Goal: Download file/media

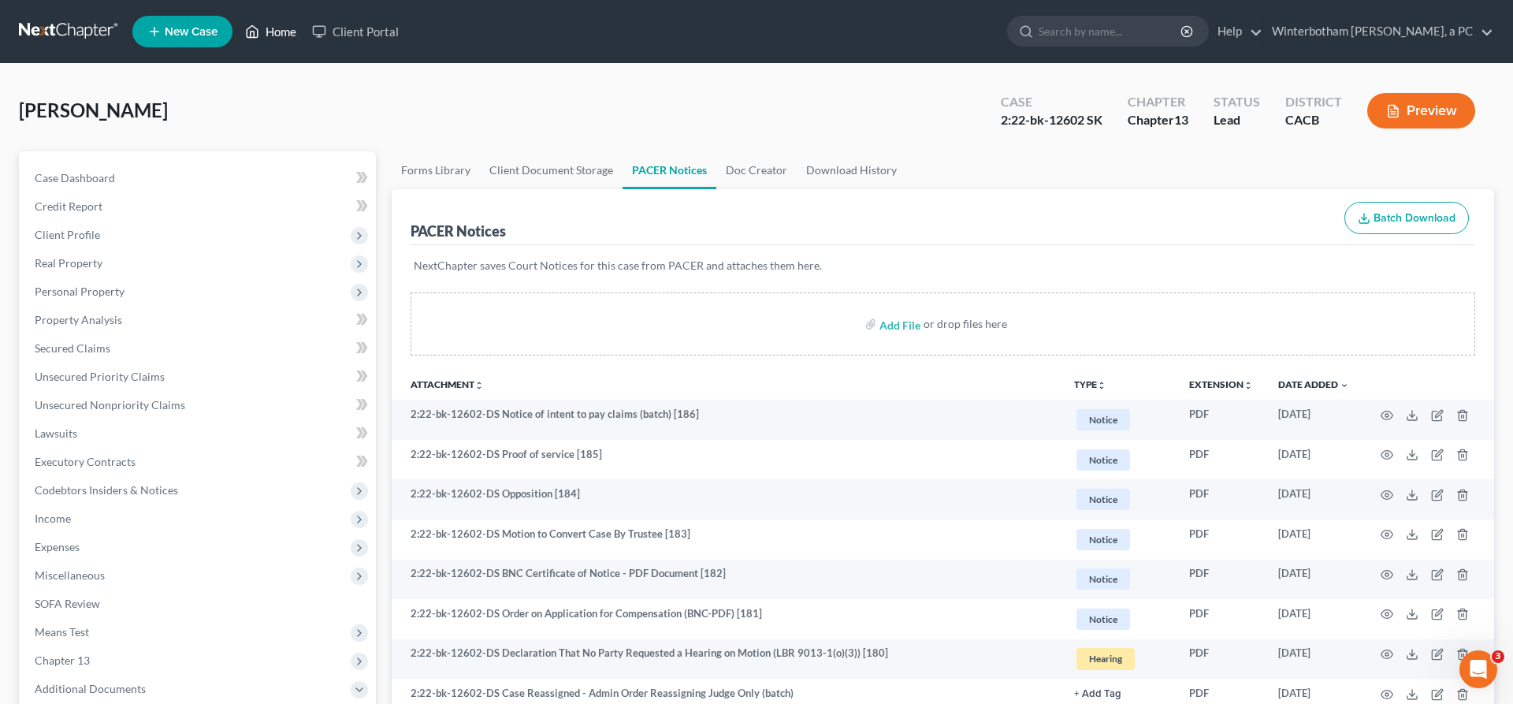
click at [237, 22] on link "Home" at bounding box center [270, 31] width 67 height 28
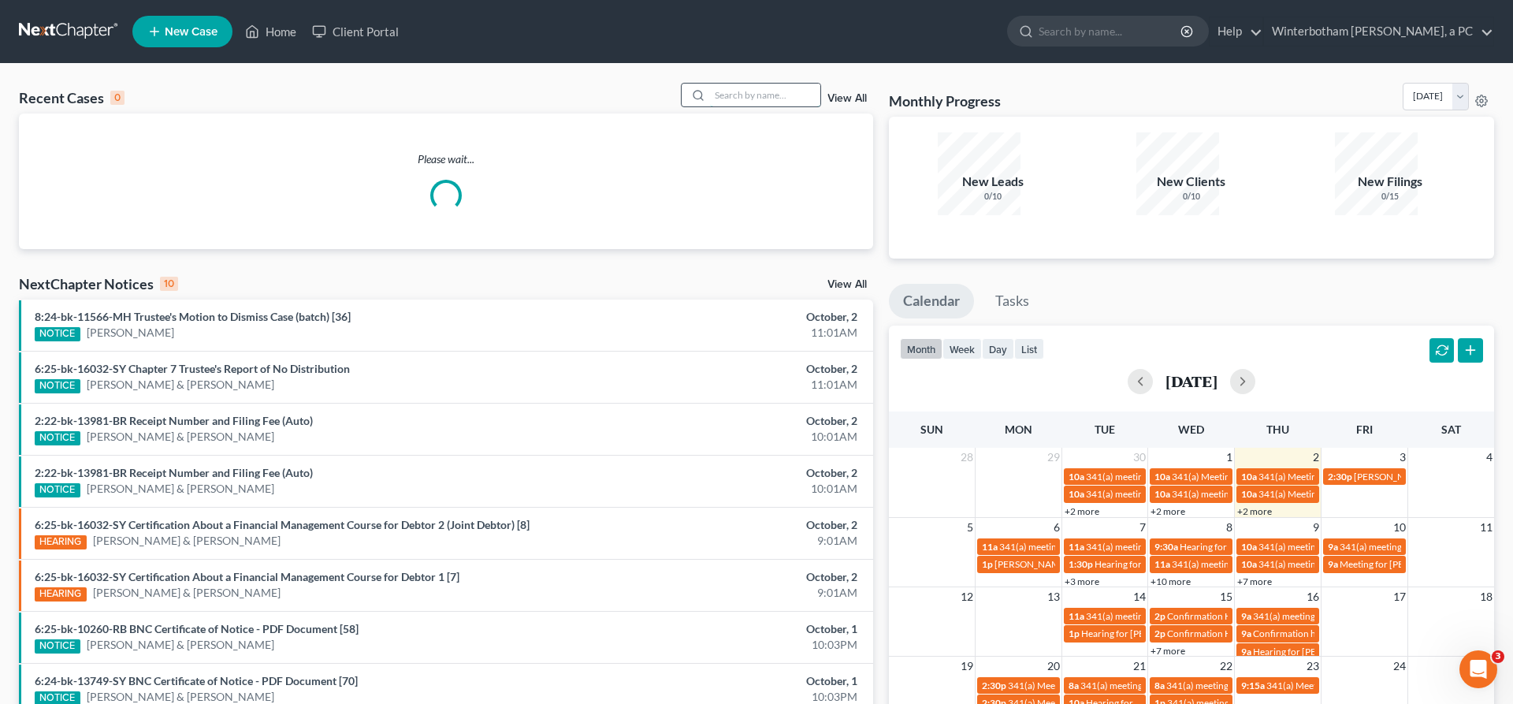
click at [820, 84] on input "search" at bounding box center [765, 95] width 110 height 23
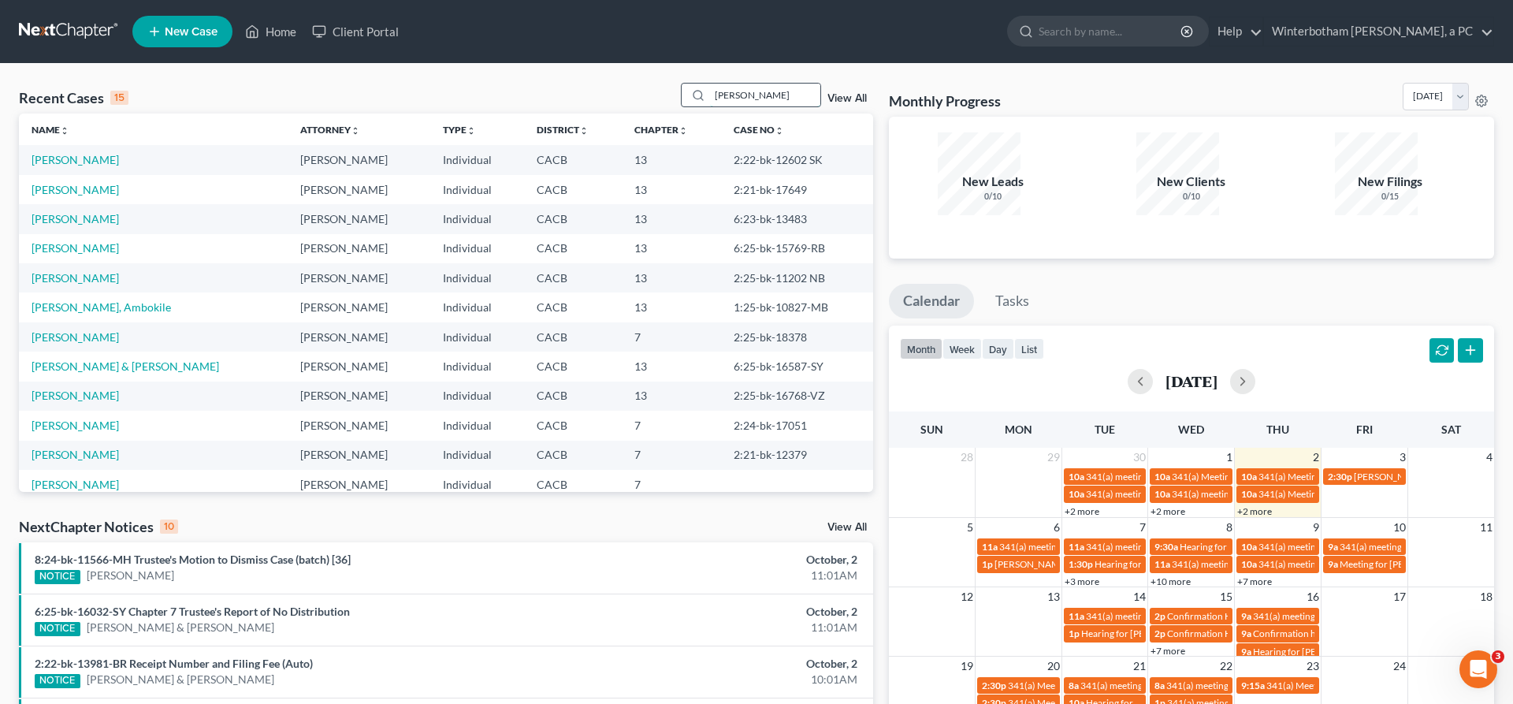
type input "[PERSON_NAME]"
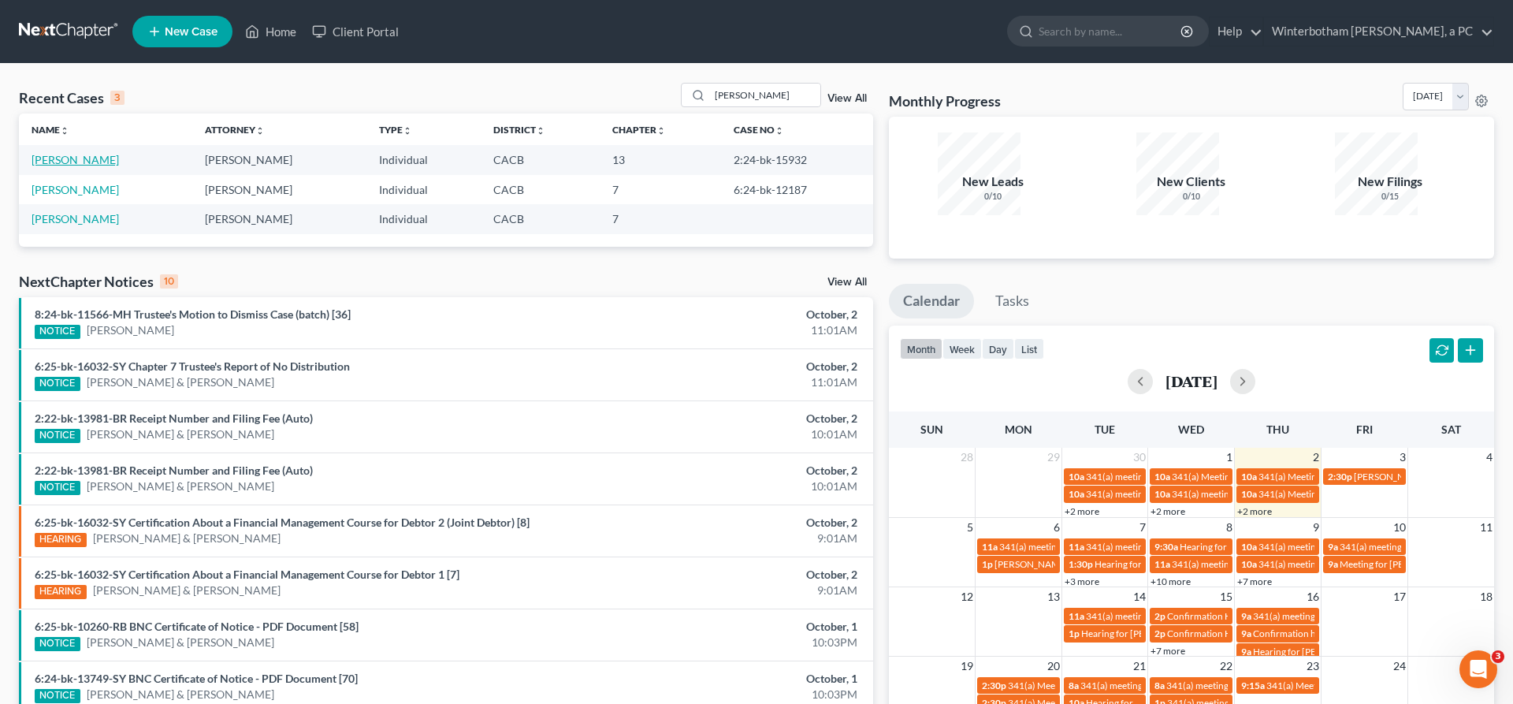
click at [66, 153] on link "[PERSON_NAME]" at bounding box center [75, 159] width 87 height 13
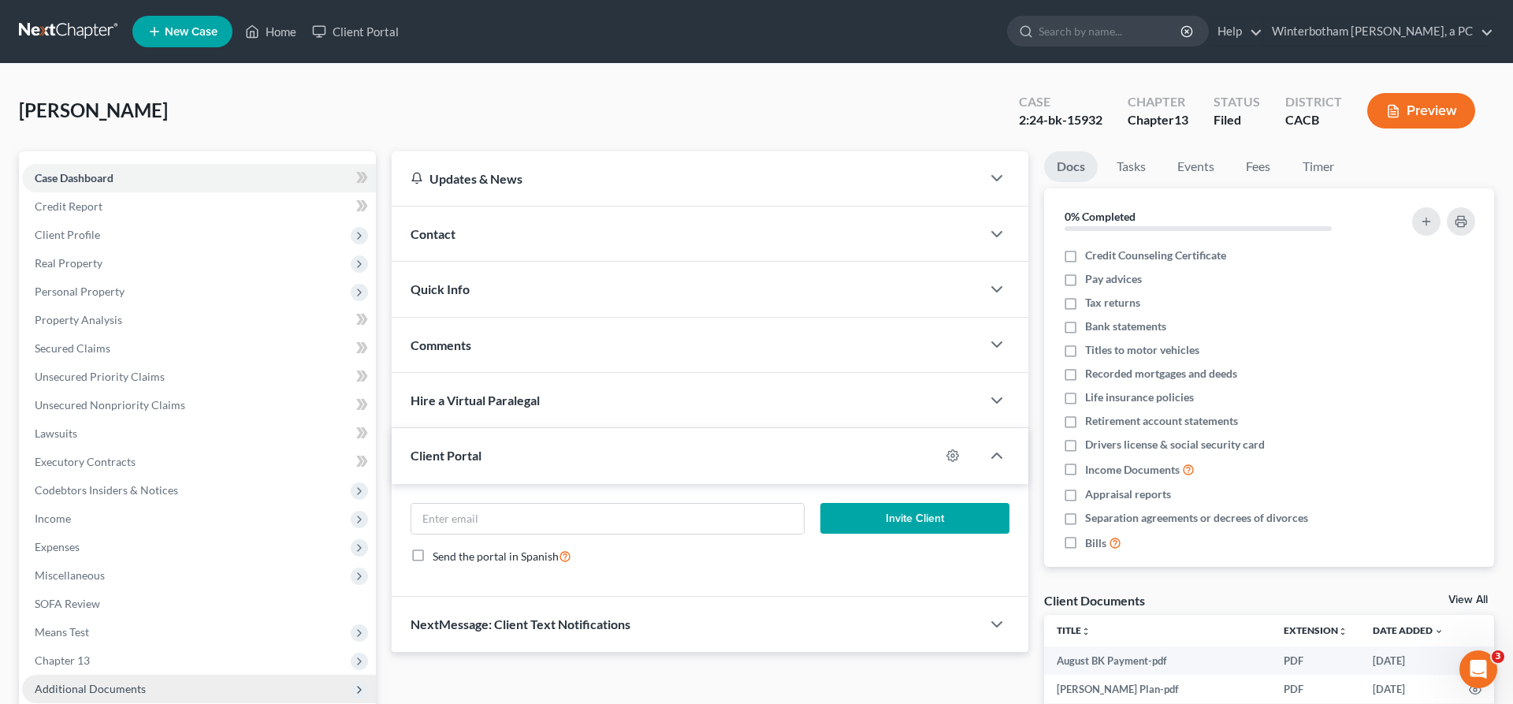
click at [136, 675] on span "Additional Documents" at bounding box center [199, 689] width 354 height 28
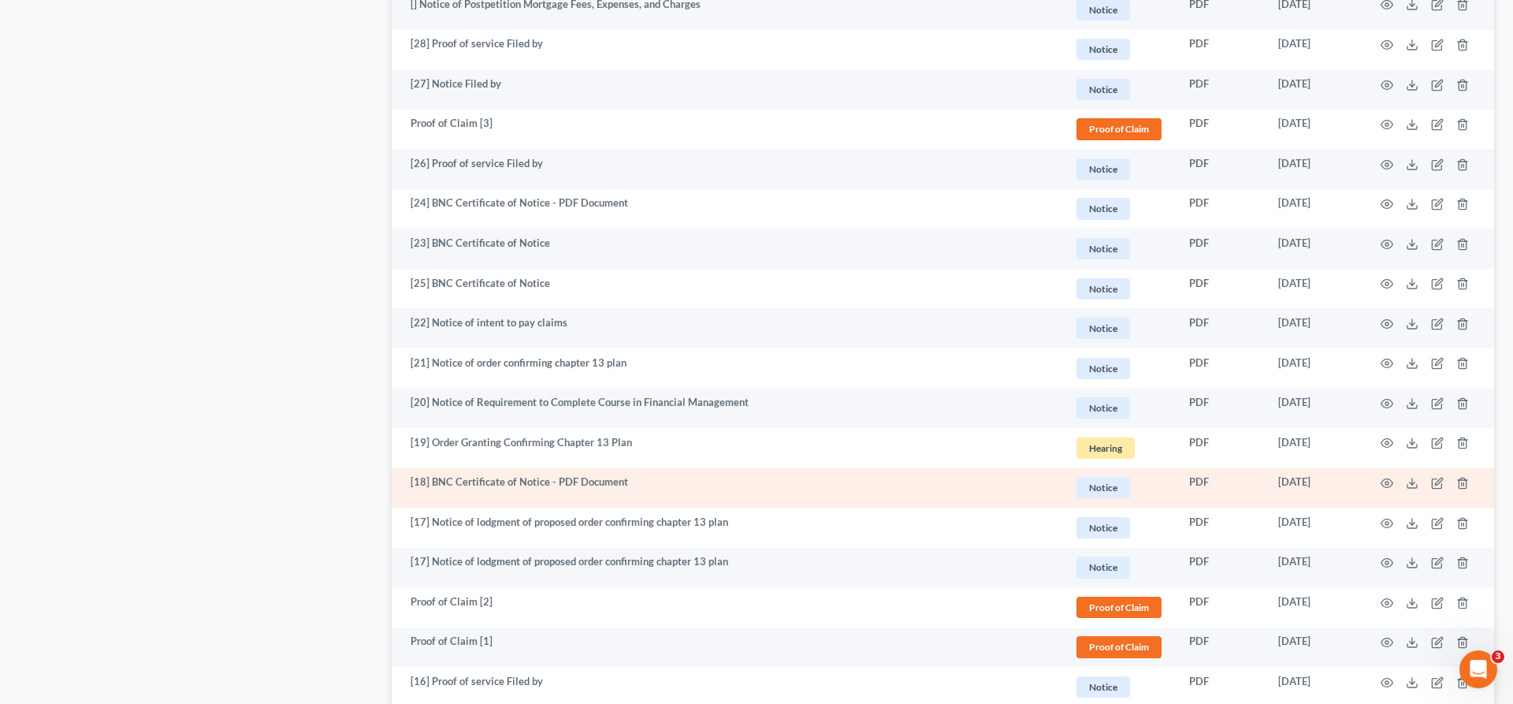
scroll to position [1266, 0]
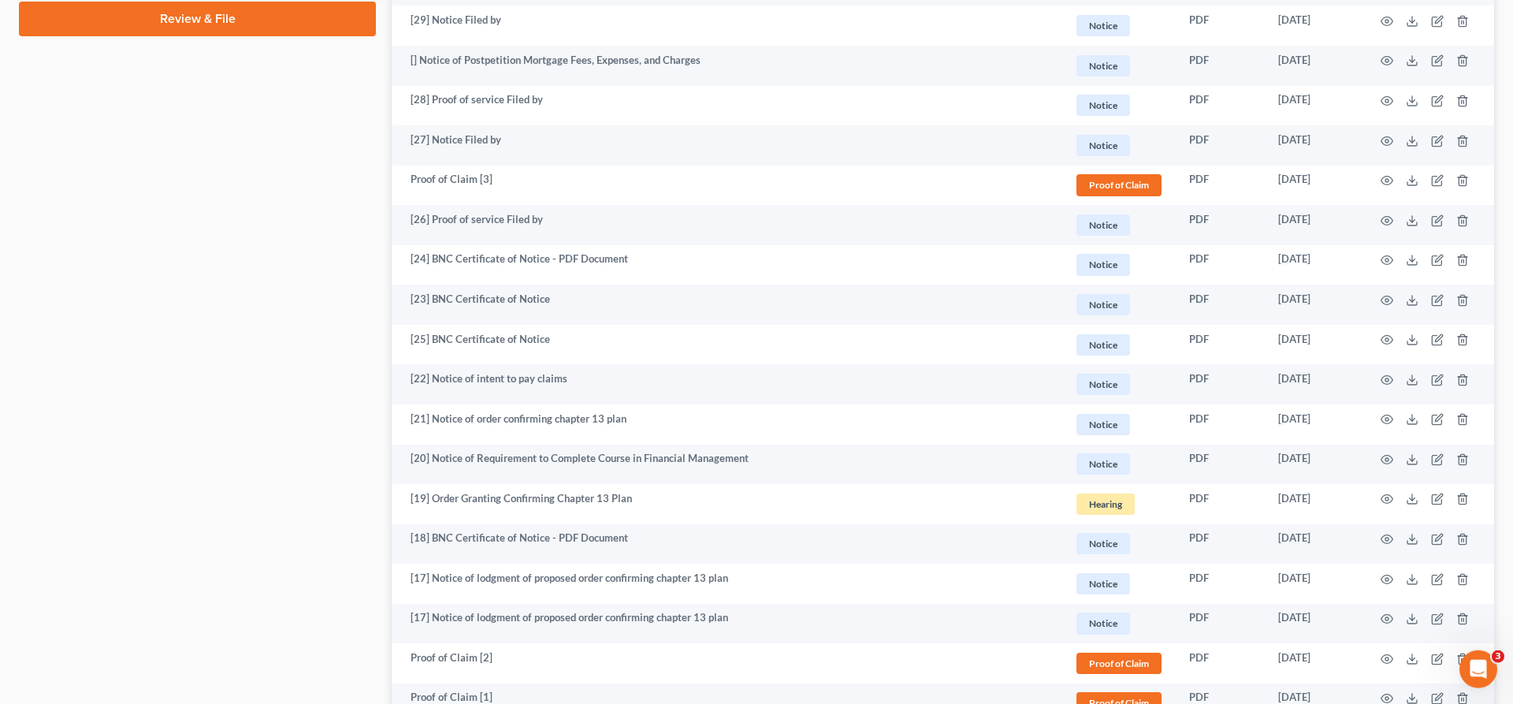
scroll to position [869, 0]
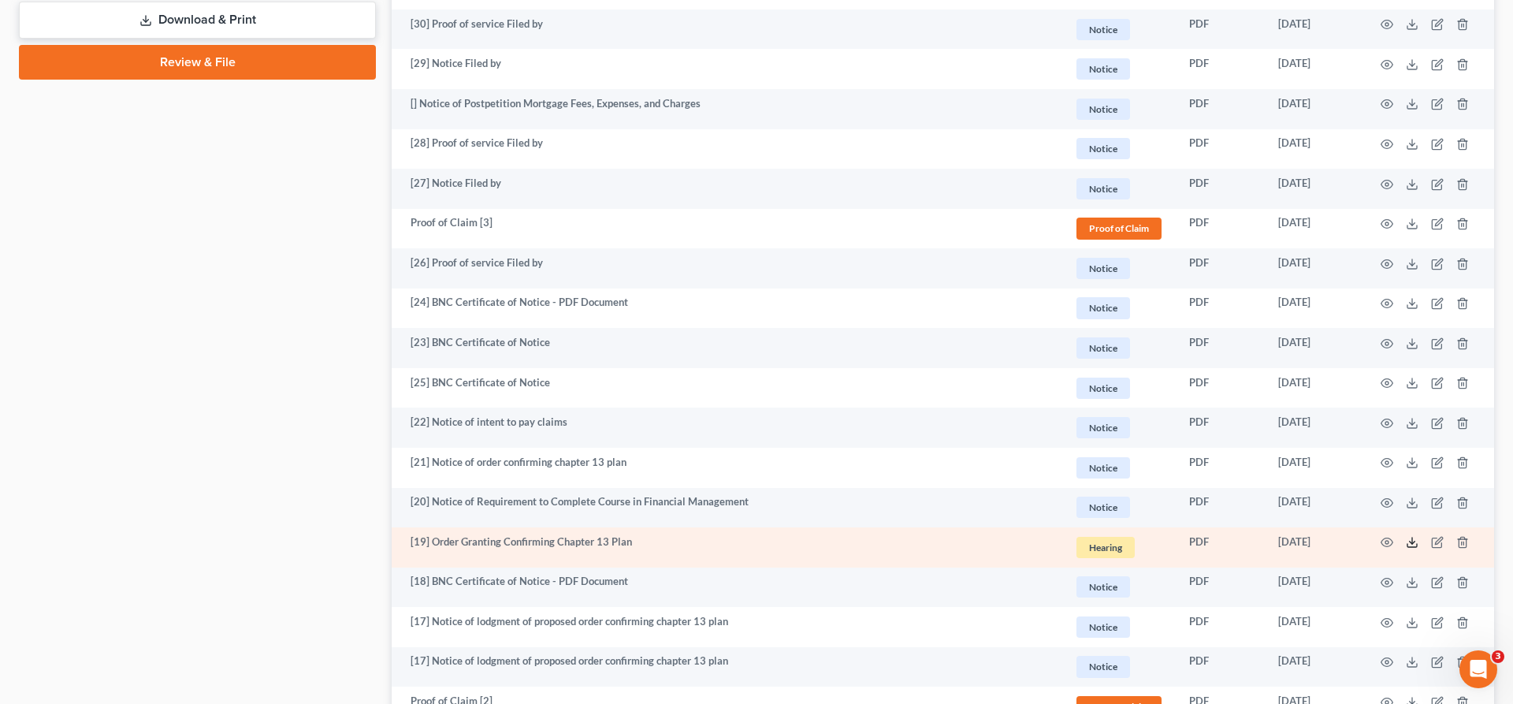
click at [1419, 536] on icon at bounding box center [1412, 542] width 13 height 13
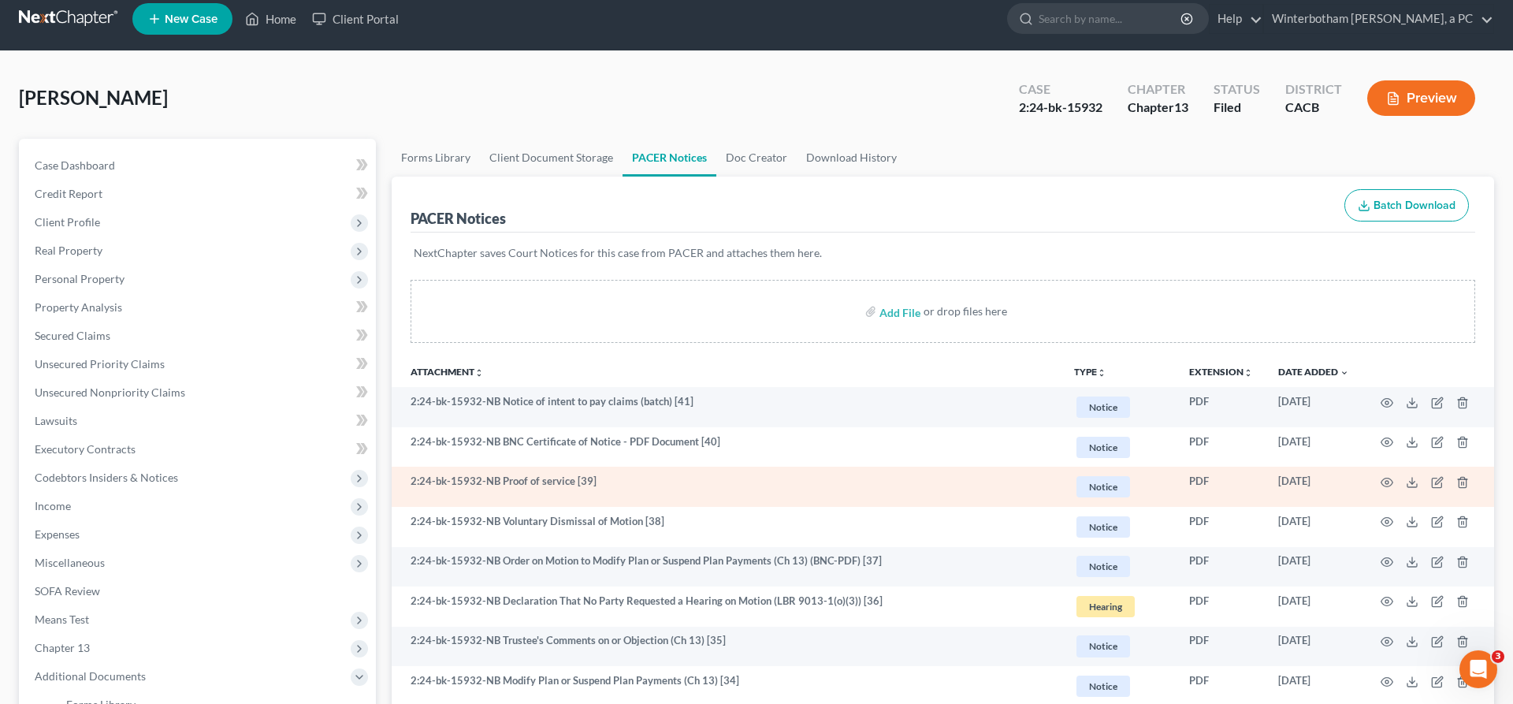
scroll to position [0, 0]
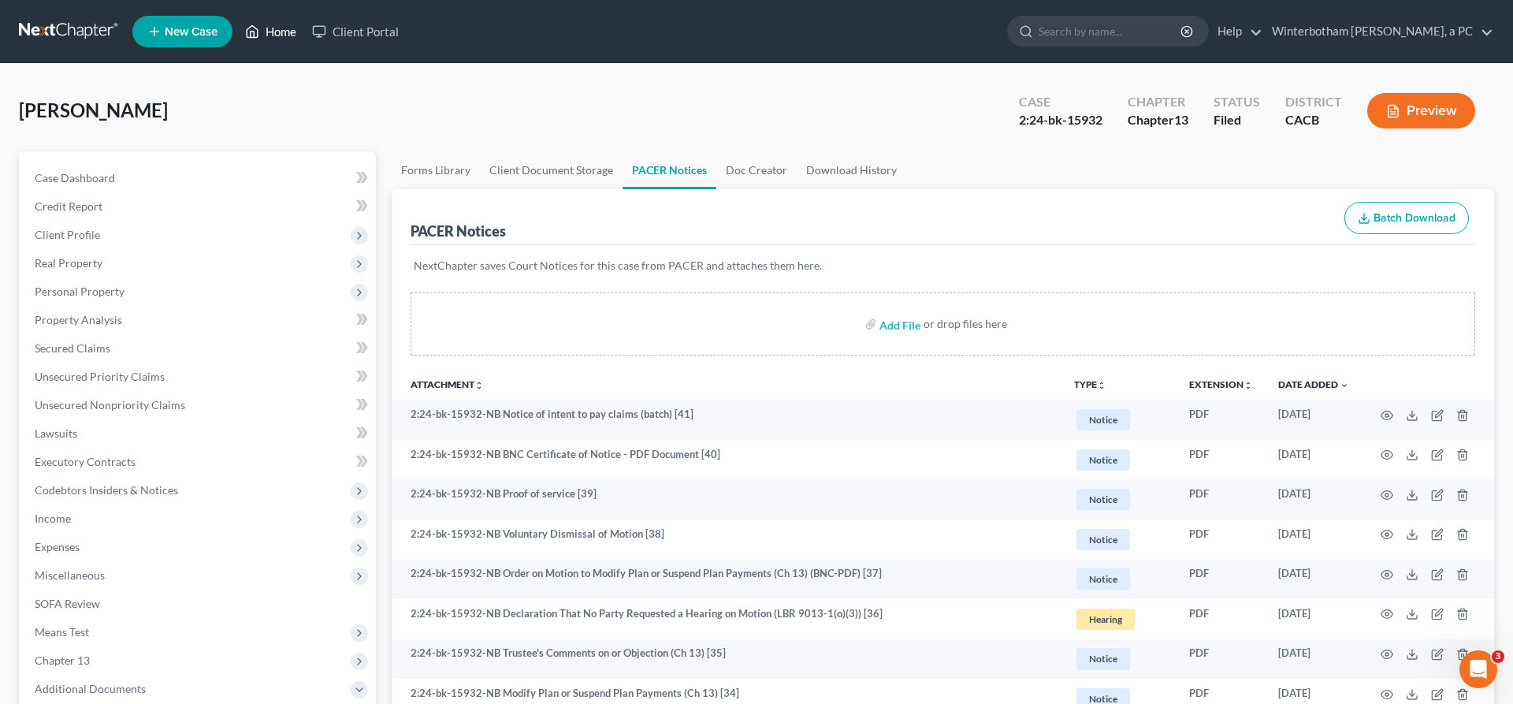
click at [237, 27] on link "Home" at bounding box center [270, 31] width 67 height 28
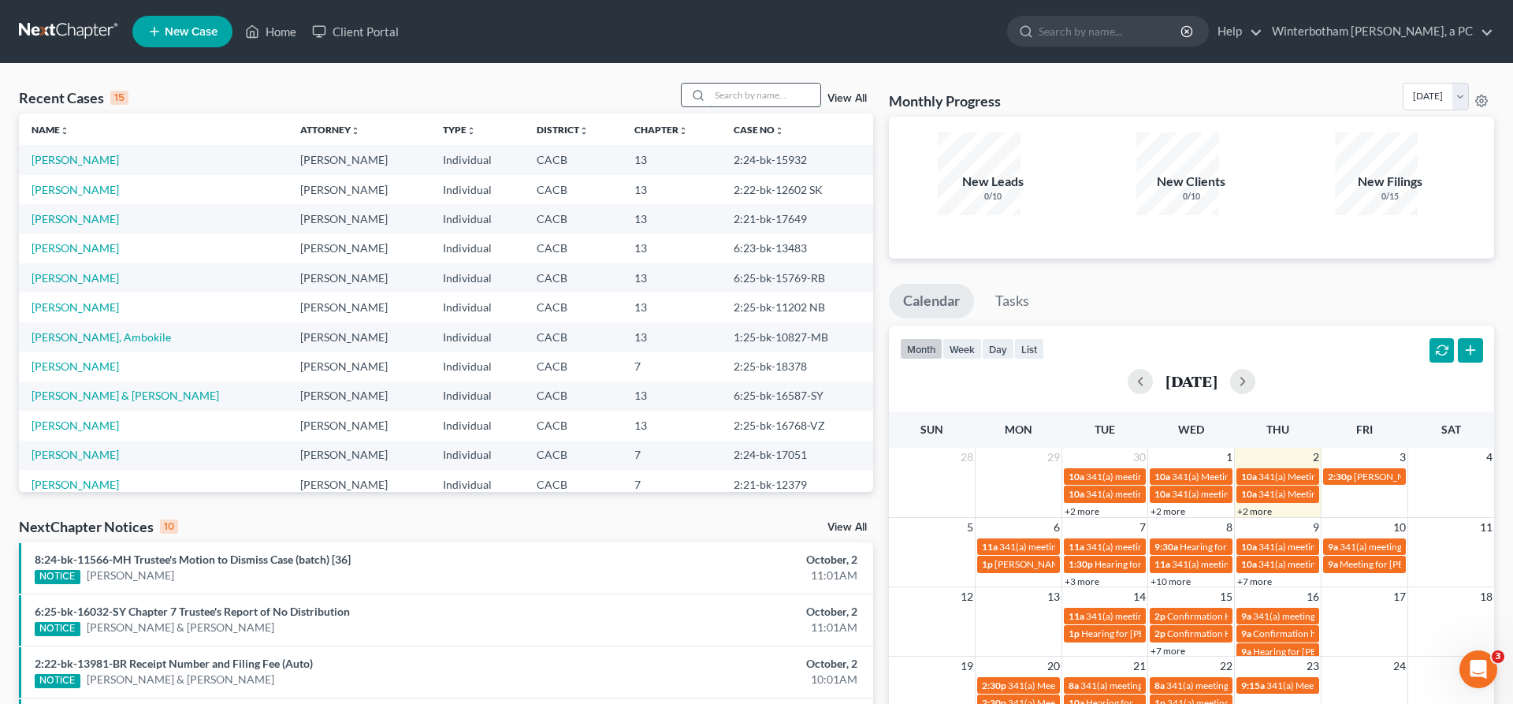
click at [812, 84] on input "search" at bounding box center [765, 95] width 110 height 23
type input "mario"
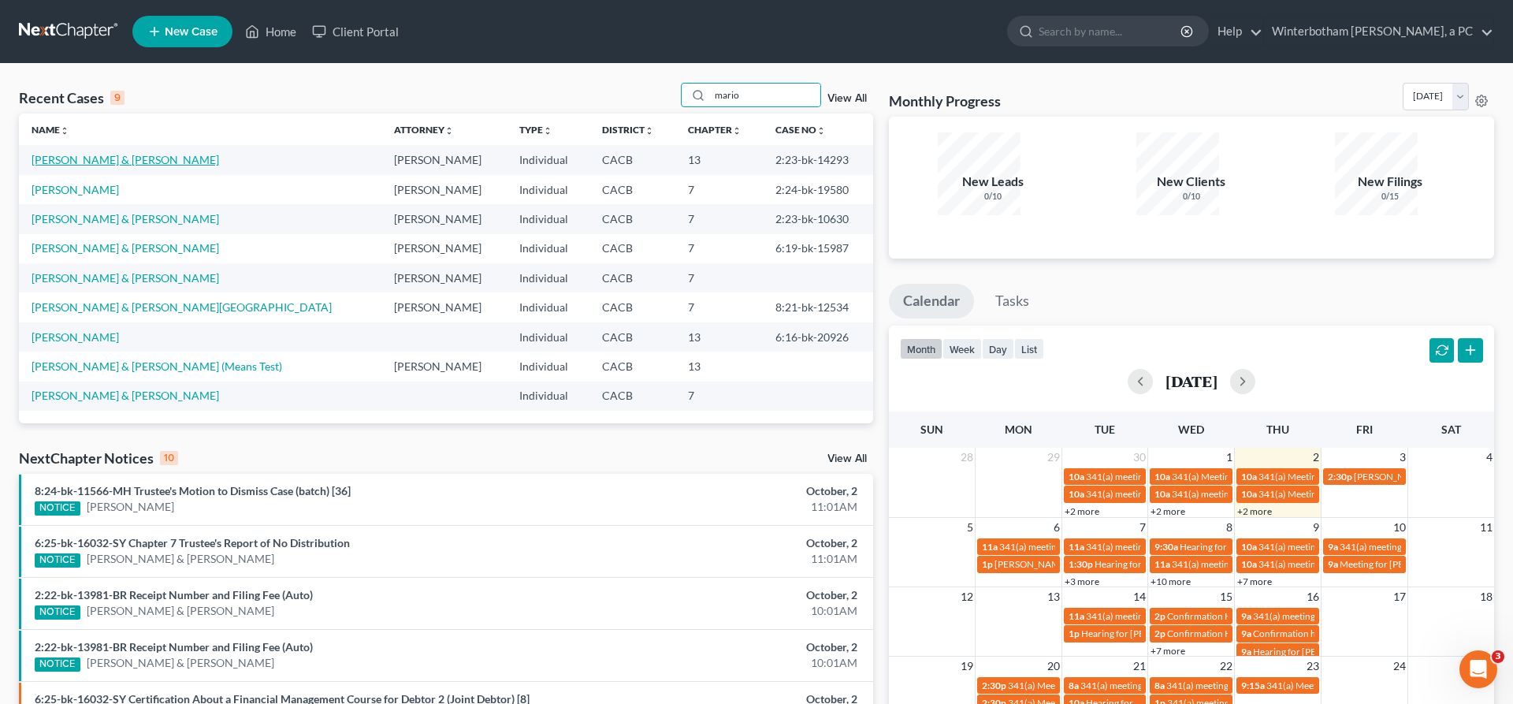
click at [59, 153] on link "[PERSON_NAME] & [PERSON_NAME]" at bounding box center [126, 159] width 188 height 13
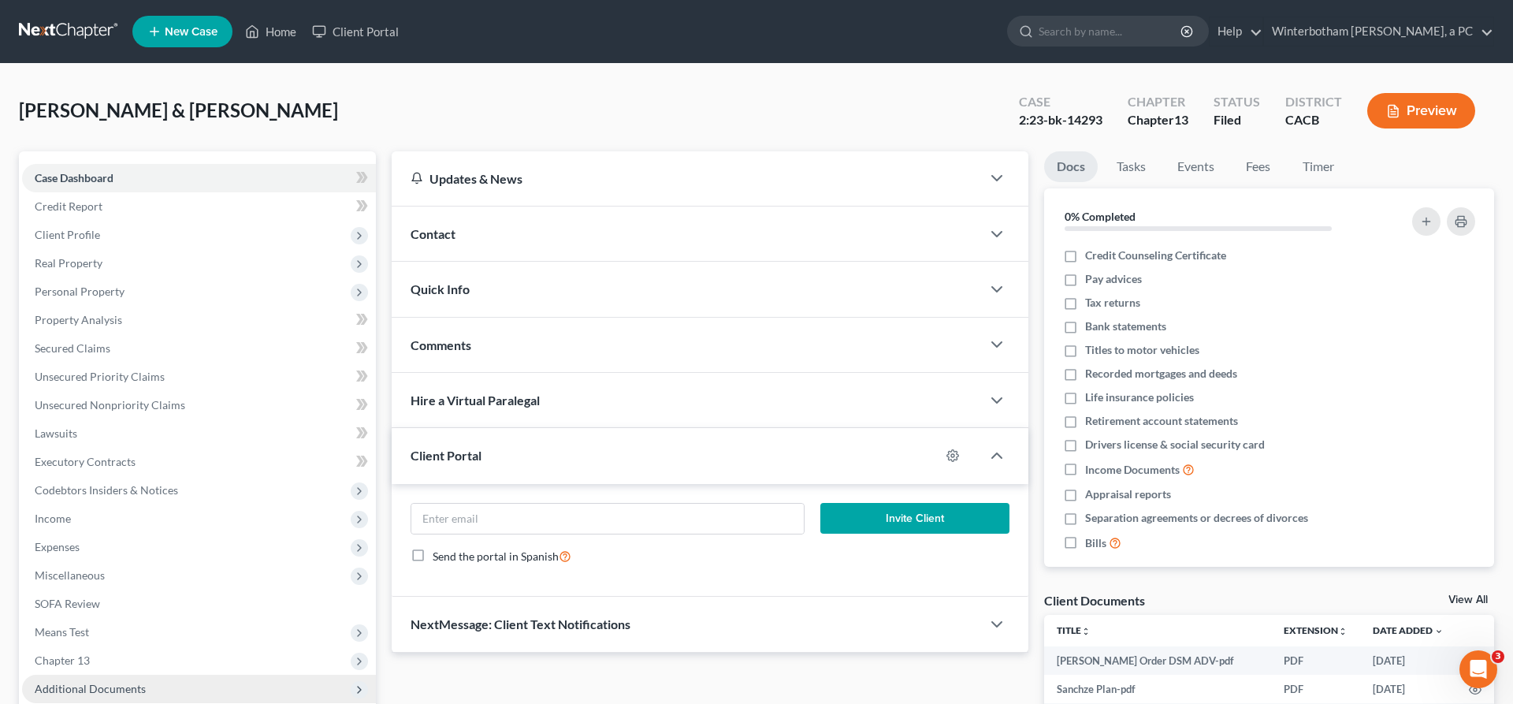
click at [150, 675] on span "Additional Documents" at bounding box center [199, 689] width 354 height 28
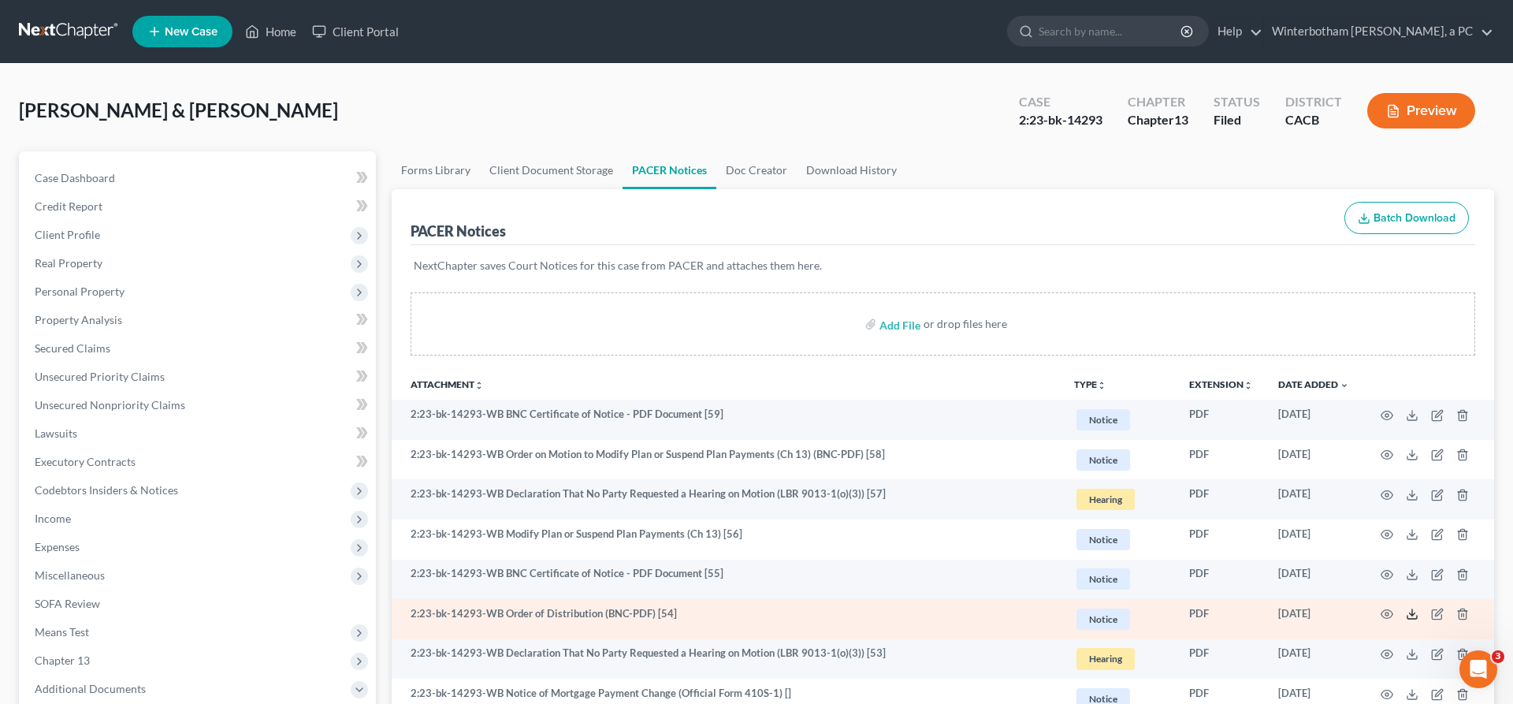
click at [1419, 608] on icon at bounding box center [1412, 614] width 13 height 13
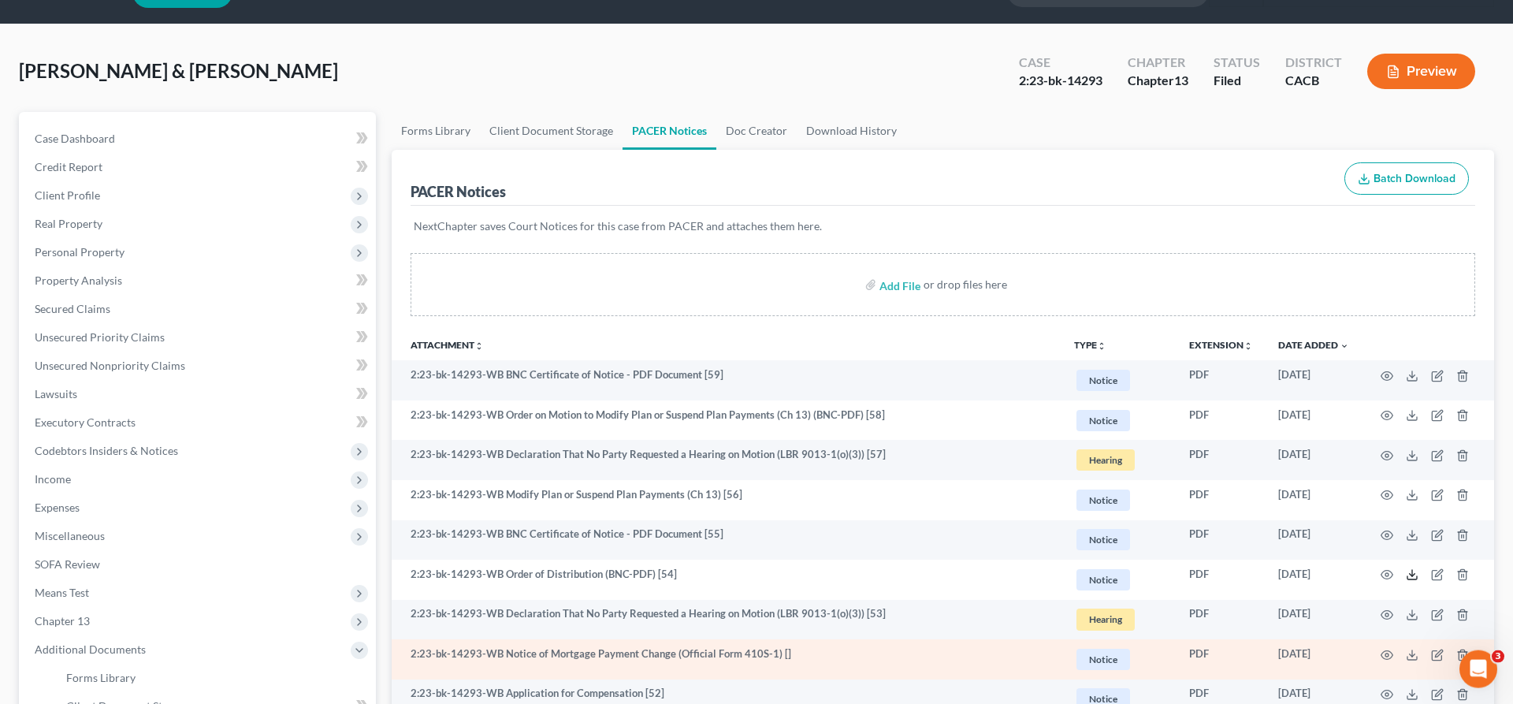
scroll to position [66, 0]
